Goal: Task Accomplishment & Management: Use online tool/utility

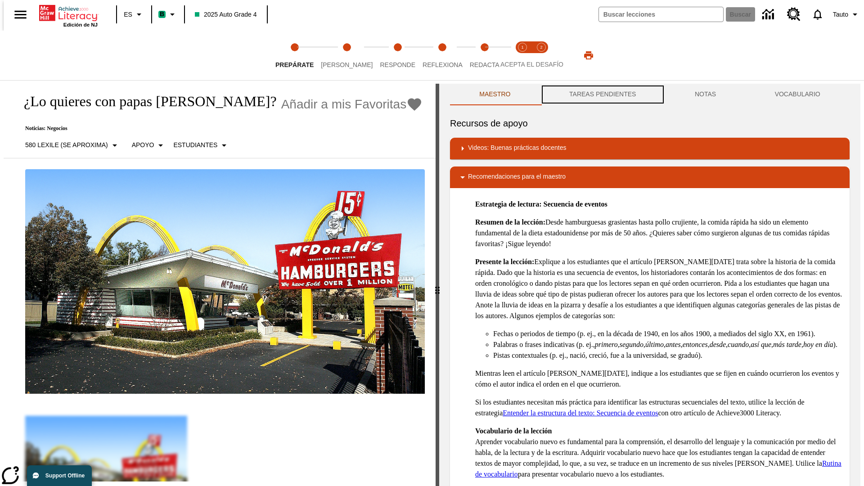
click at [601, 94] on button "TAREAS PENDIENTES" at bounding box center [602, 95] width 125 height 22
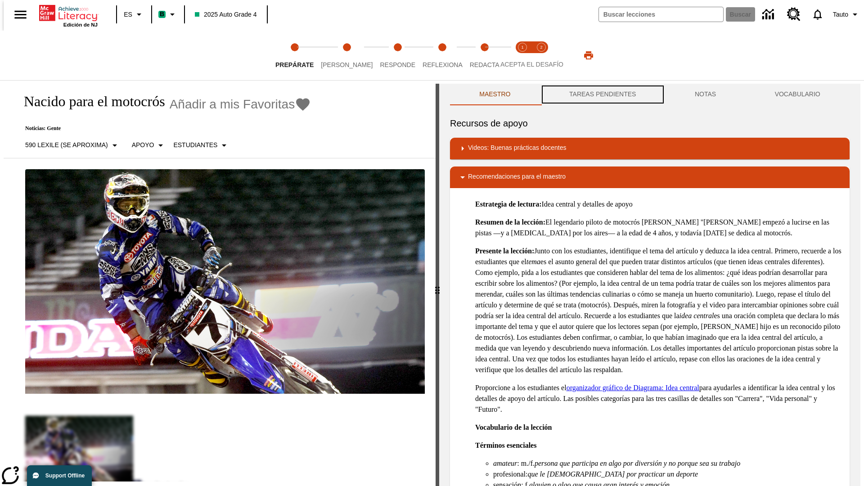
click at [601, 94] on button "TAREAS PENDIENTES" at bounding box center [602, 95] width 125 height 22
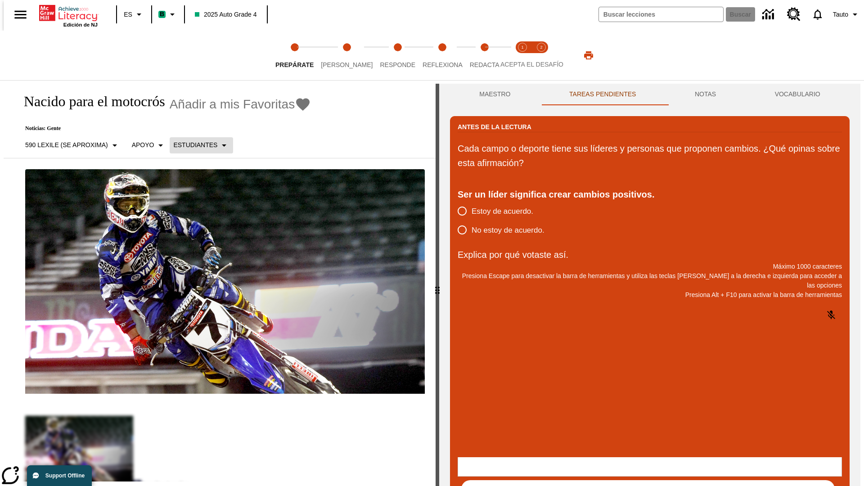
click at [196, 145] on p "Estudiantes" at bounding box center [195, 144] width 44 height 9
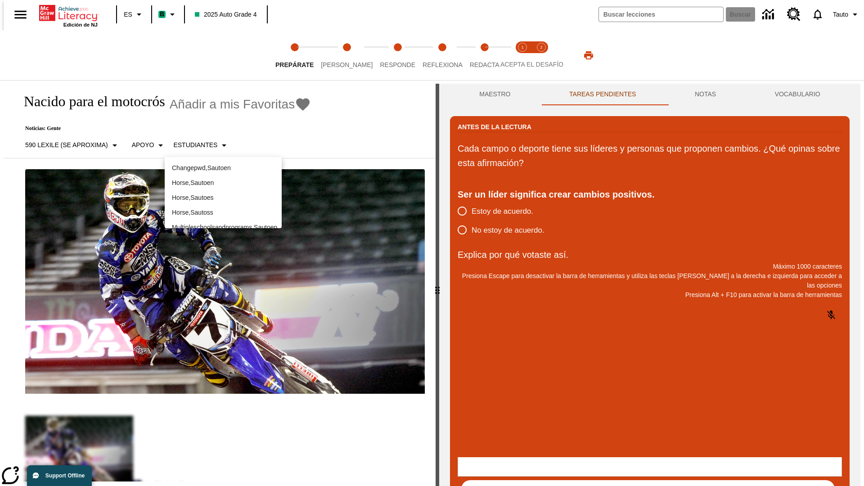
click at [223, 193] on p "Horse , Sautoes" at bounding box center [223, 197] width 103 height 9
